Goal: Task Accomplishment & Management: Manage account settings

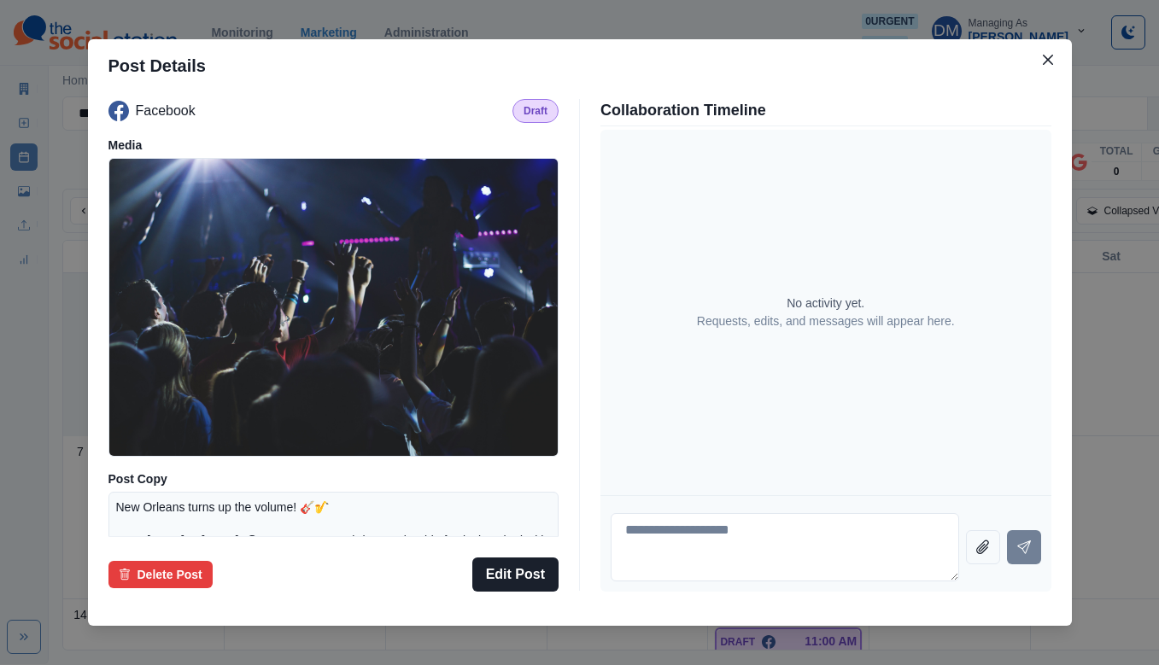
scroll to position [176, 0]
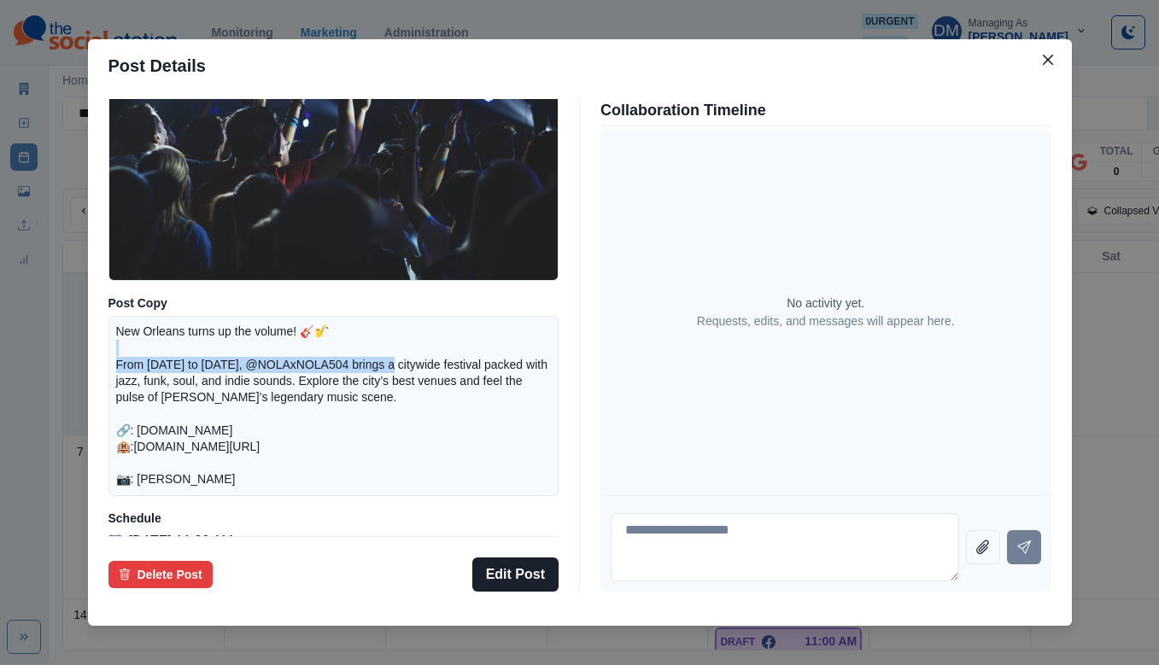
drag, startPoint x: 292, startPoint y: 380, endPoint x: 452, endPoint y: 386, distance: 159.9
click at [454, 386] on p "New Orleans turns up the volume! 🎸🎷 From September 25 to October 5, 2025, @NOLA…" at bounding box center [334, 406] width 436 height 165
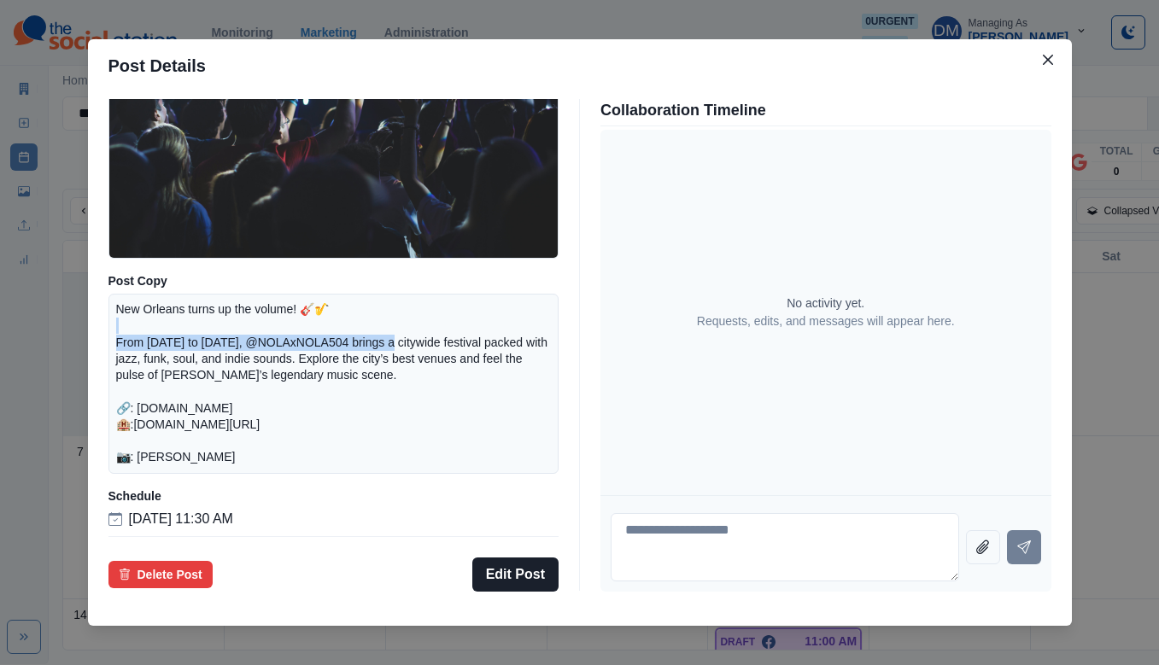
scroll to position [217, 0]
click at [149, 336] on div "Post Details Facebook Draft Media Post Copy New Orleans turns up the volume! 🎸🎷…" at bounding box center [579, 332] width 1159 height 665
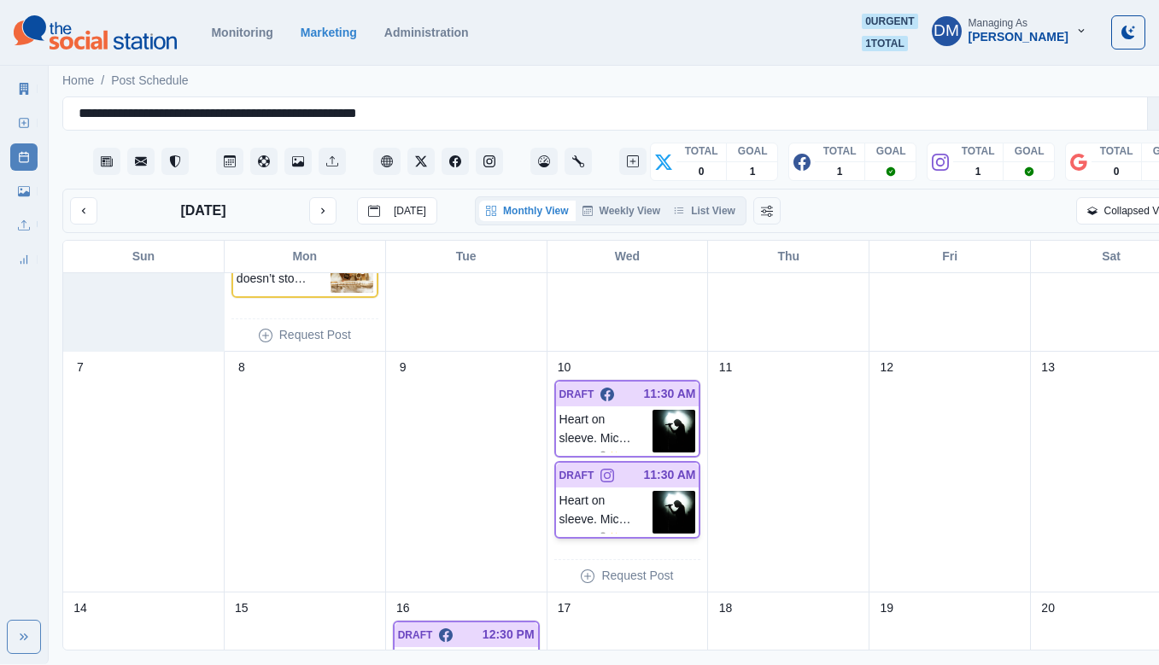
scroll to position [176, 0]
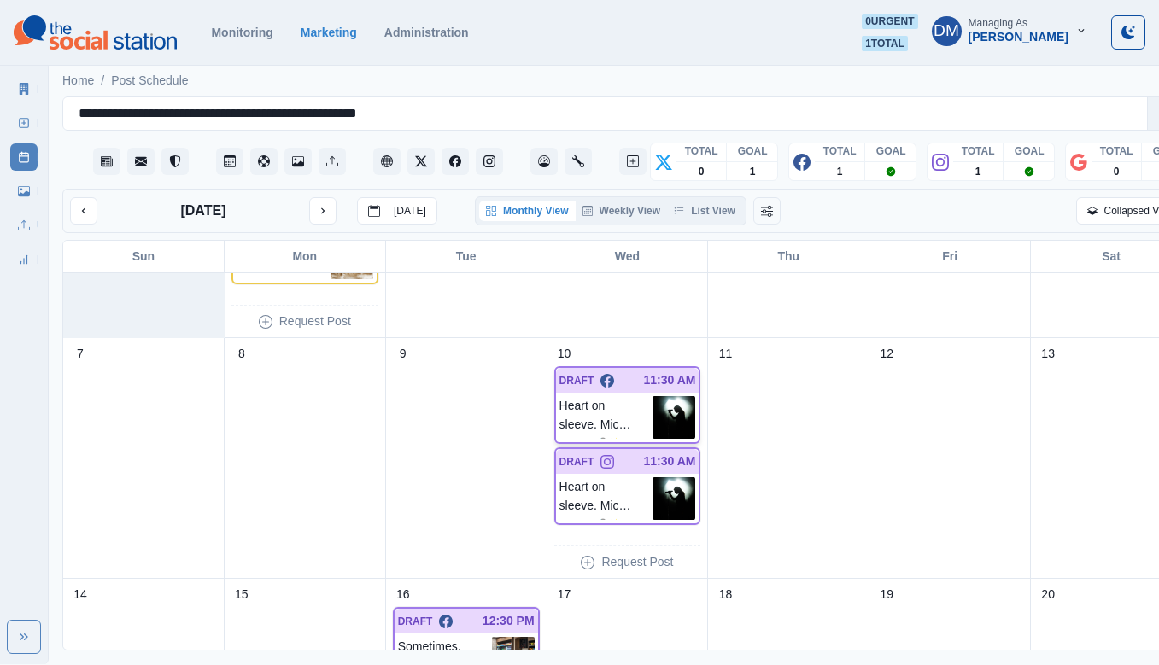
click at [653, 396] on img at bounding box center [674, 417] width 43 height 43
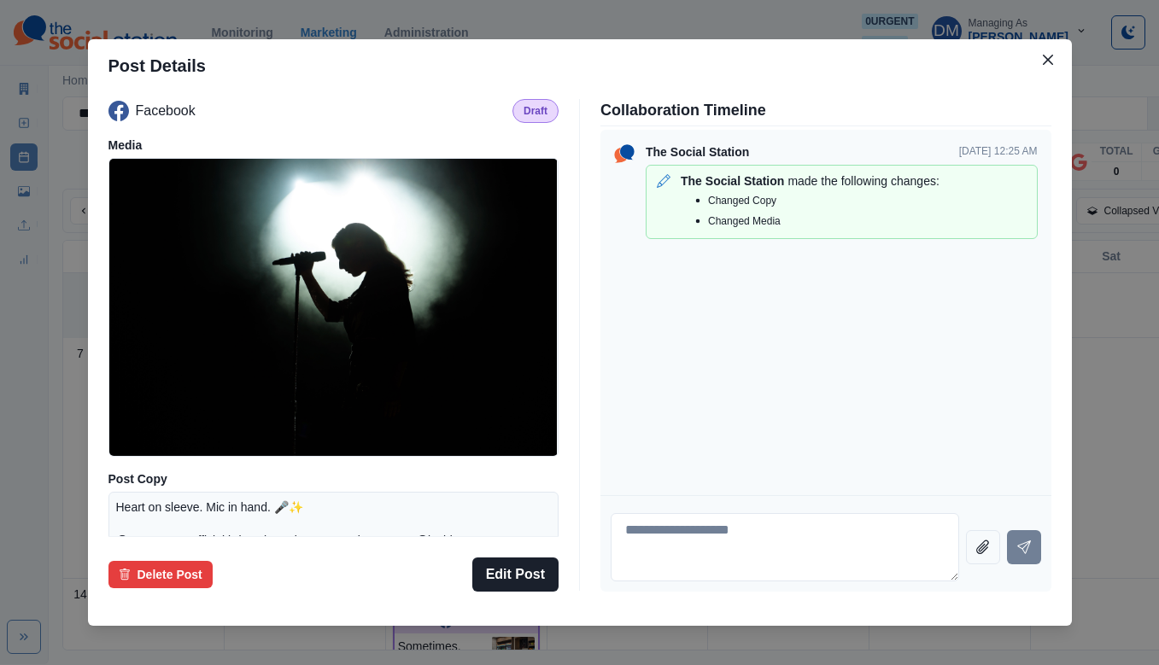
scroll to position [199, 0]
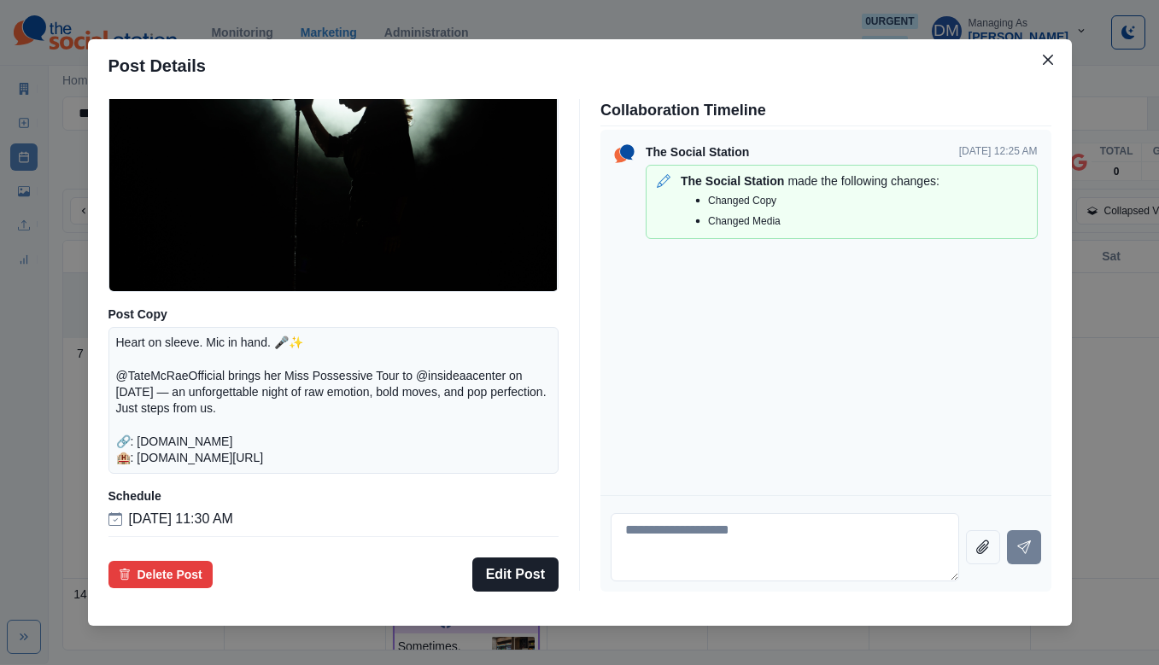
click at [155, 359] on div "Post Details Facebook Draft Media Post Copy Heart on sleeve. Mic in hand. 🎤✨ @T…" at bounding box center [579, 332] width 1159 height 665
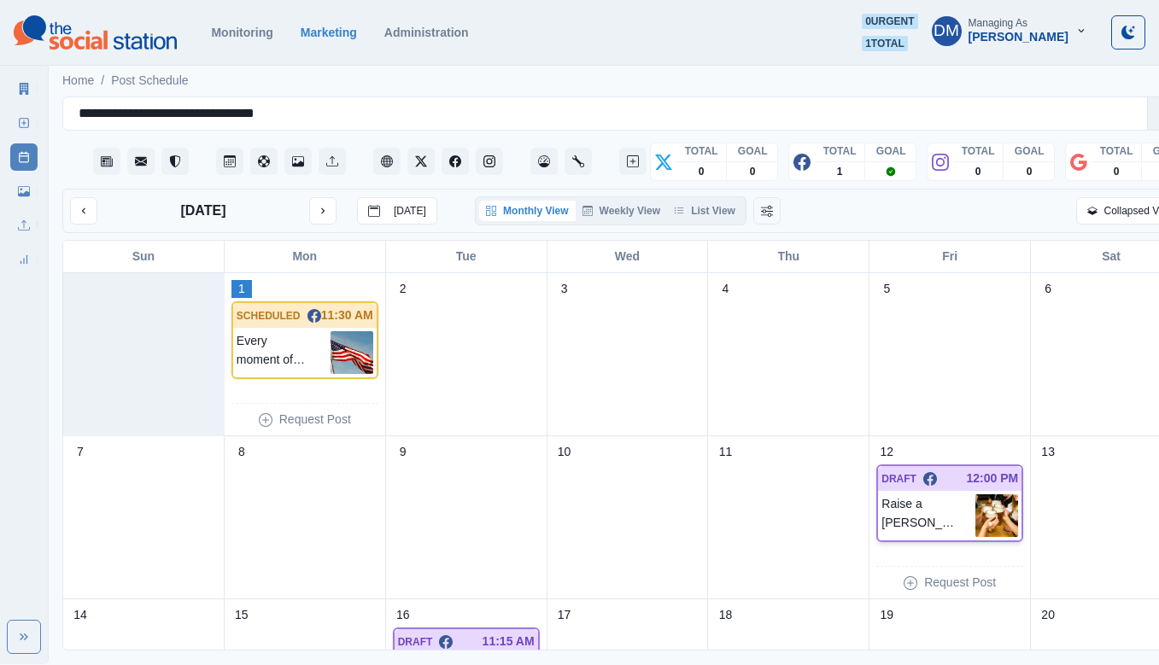
click at [976, 495] on img at bounding box center [997, 516] width 43 height 43
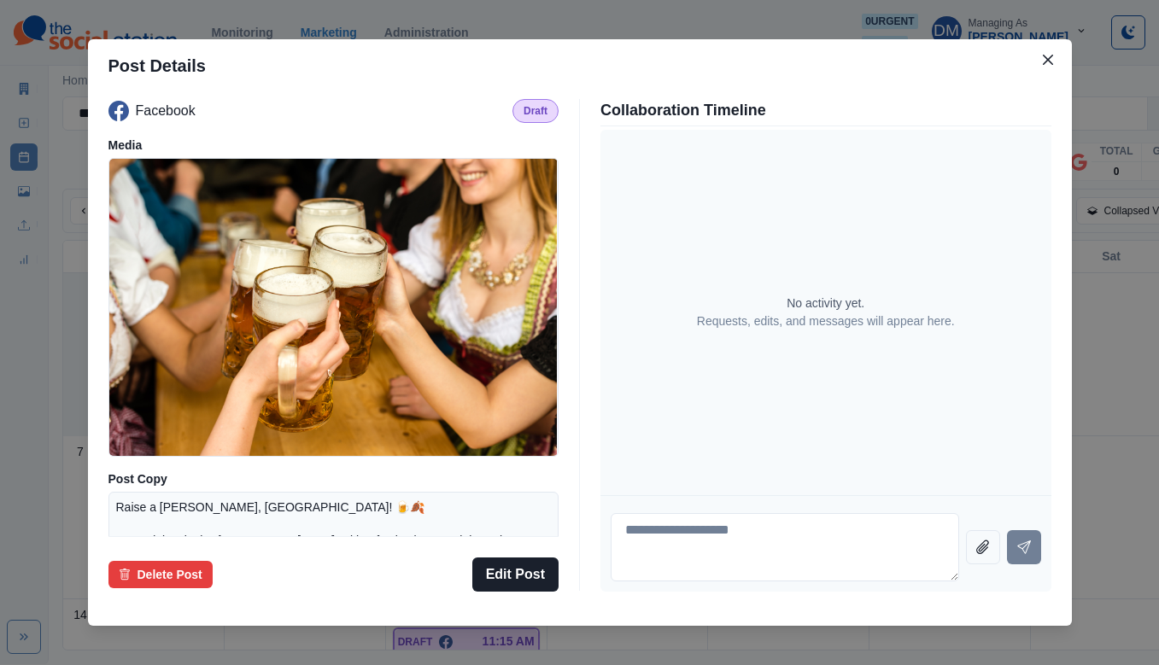
scroll to position [224, 0]
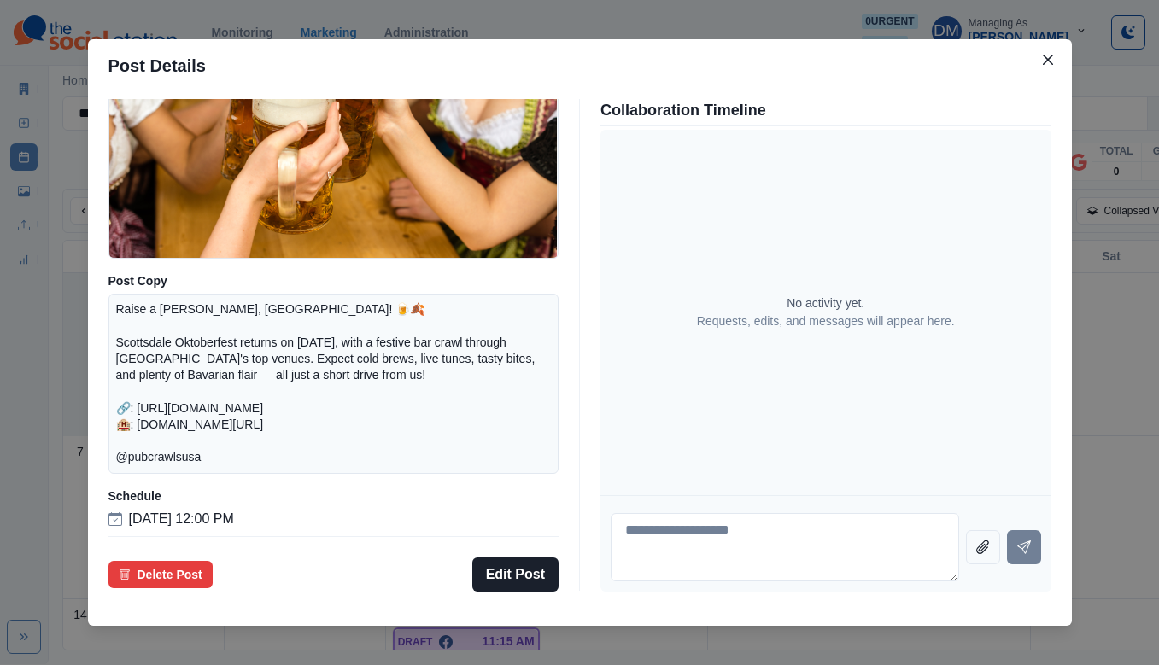
click at [116, 308] on div "Post Details Facebook Draft Media Post Copy Raise a stein, Scottsdale! 🍺🍂 Scott…" at bounding box center [579, 332] width 1159 height 665
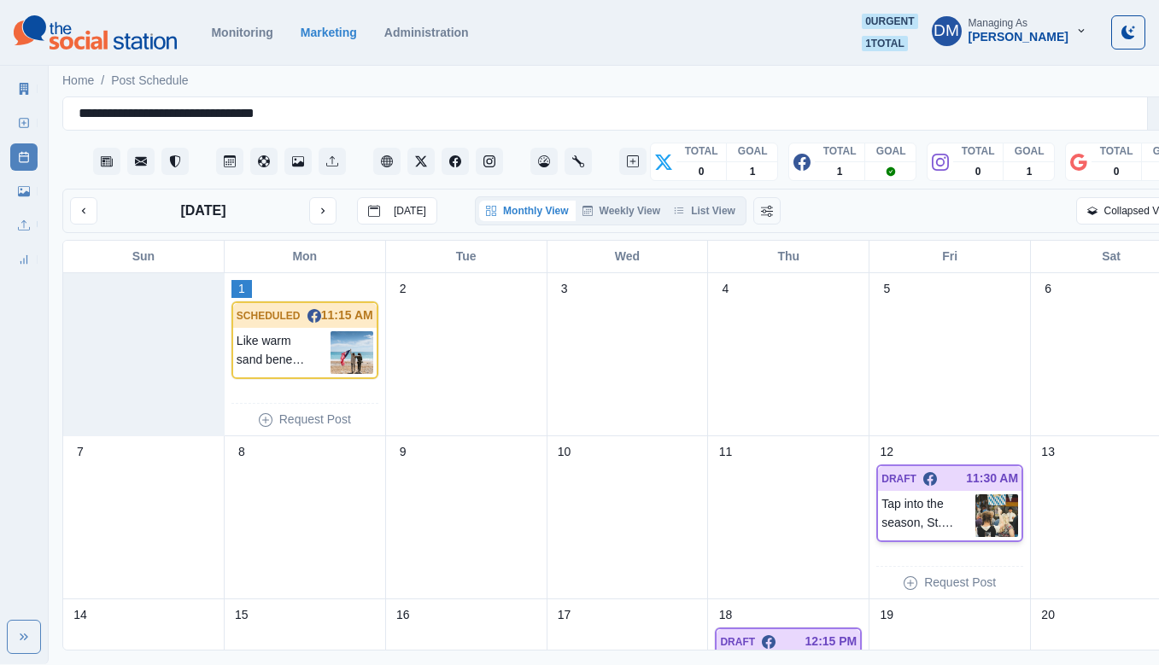
click at [939, 495] on p "Tap into the season, St. [PERSON_NAME]! 🍻 On [DATE], Oktoberfest hits downtown …" at bounding box center [929, 516] width 94 height 43
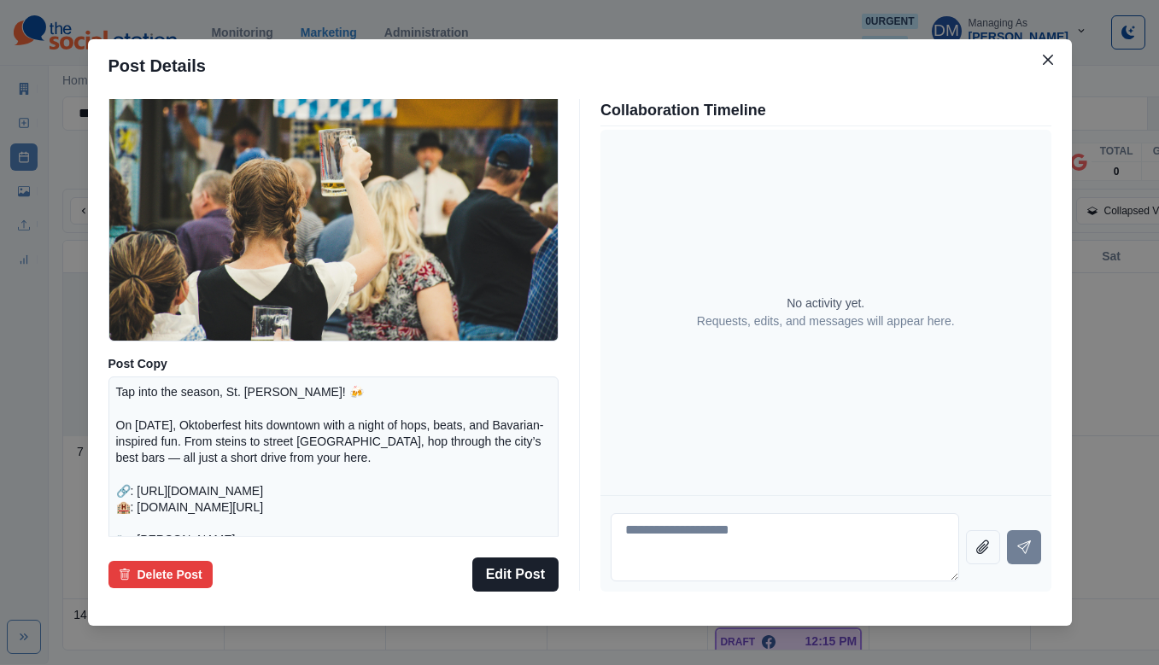
scroll to position [111, 0]
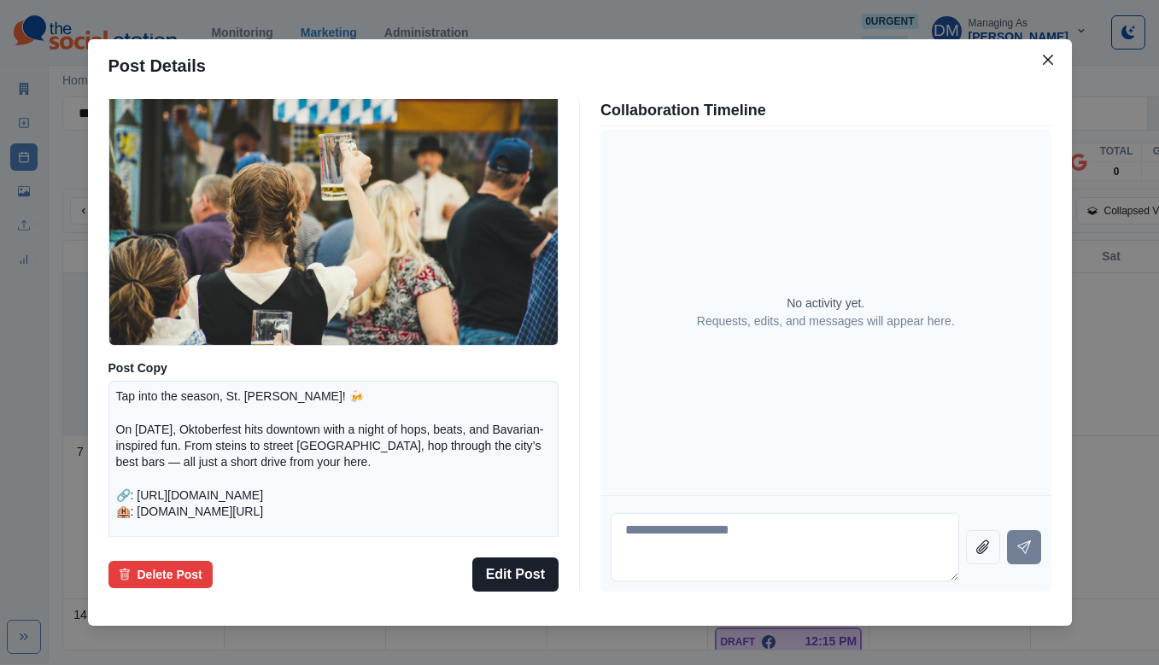
click at [129, 323] on div "Post Details Facebook Draft Media Post Copy Tap into the season, St. [PERSON_NA…" at bounding box center [579, 332] width 1159 height 665
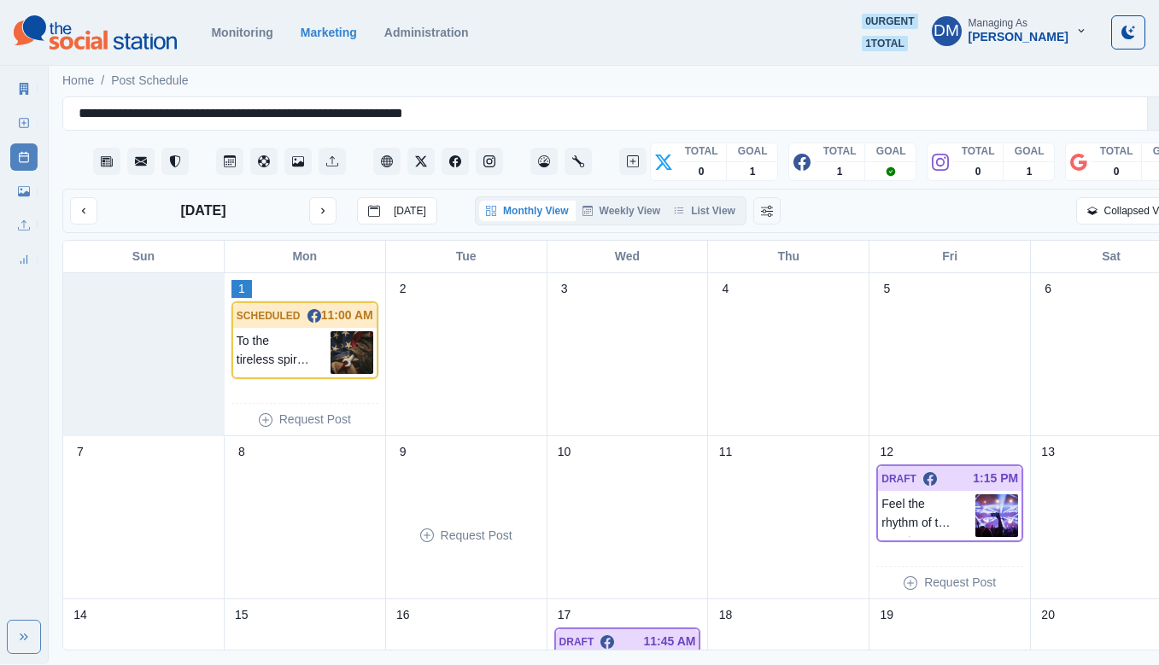
scroll to position [79, 0]
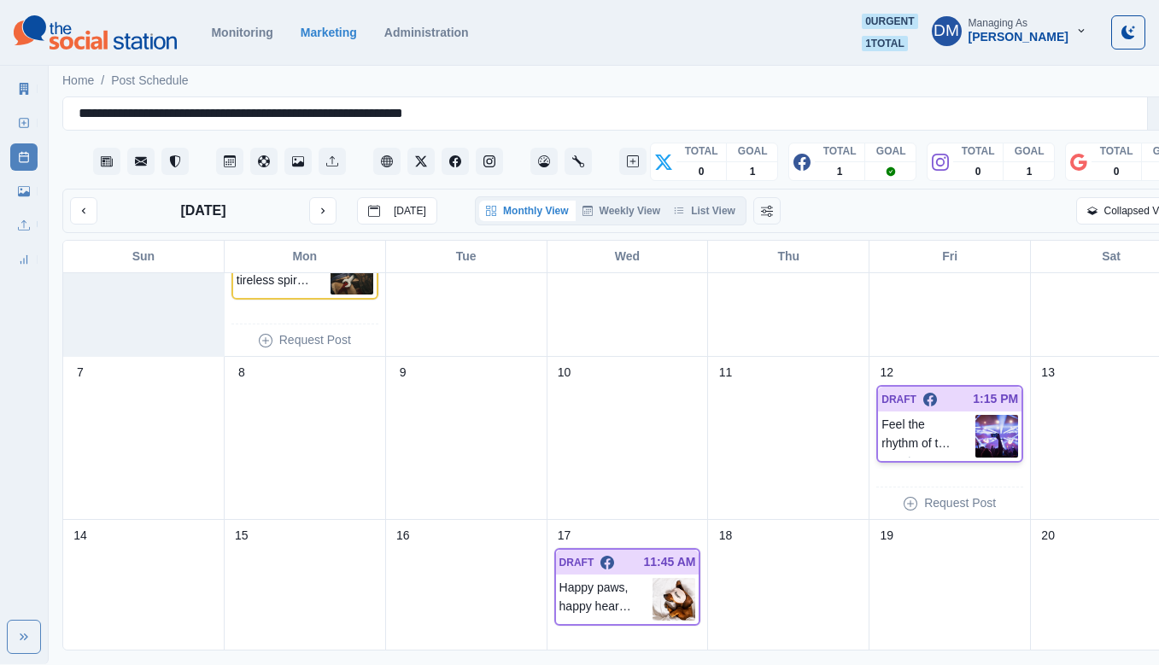
click at [976, 415] on img at bounding box center [997, 436] width 43 height 43
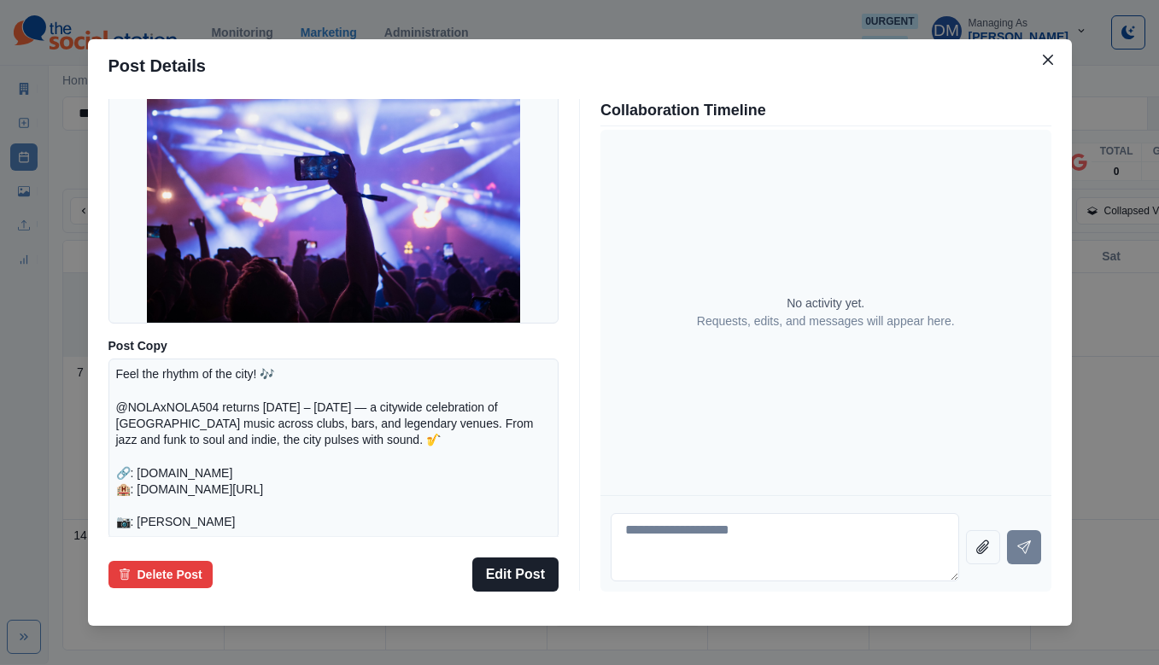
scroll to position [132, 0]
click at [202, 346] on div "Post Details Facebook Draft Media Post Copy Feel the rhythm of the city! 🎶 @NOL…" at bounding box center [579, 332] width 1159 height 665
